Goal: Transaction & Acquisition: Purchase product/service

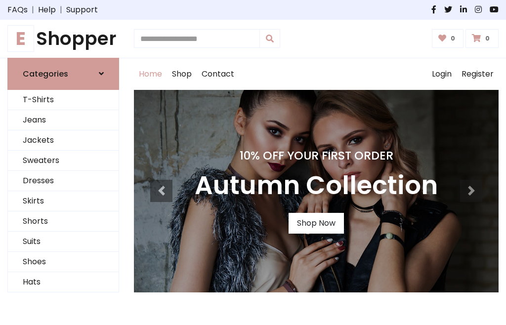
click at [253, 163] on h4 "10% Off Your First Order" at bounding box center [316, 156] width 243 height 14
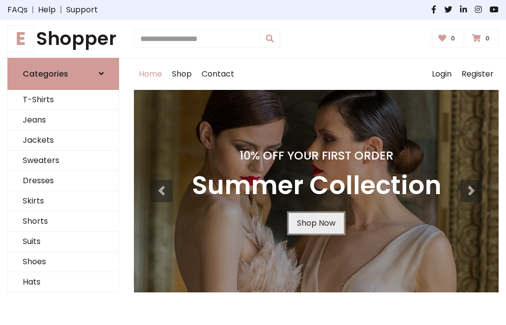
click at [316, 223] on link "Shop Now" at bounding box center [315, 223] width 55 height 21
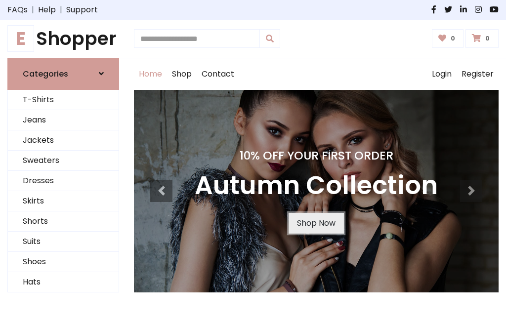
click at [316, 223] on link "Shop Now" at bounding box center [315, 223] width 55 height 21
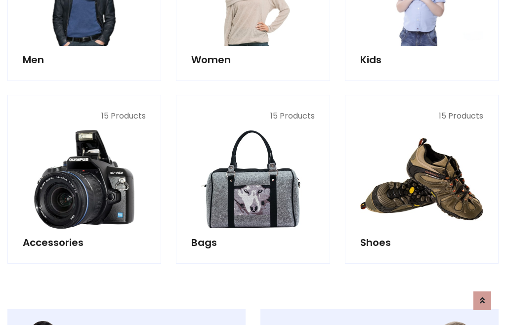
scroll to position [985, 0]
